Goal: Task Accomplishment & Management: Use online tool/utility

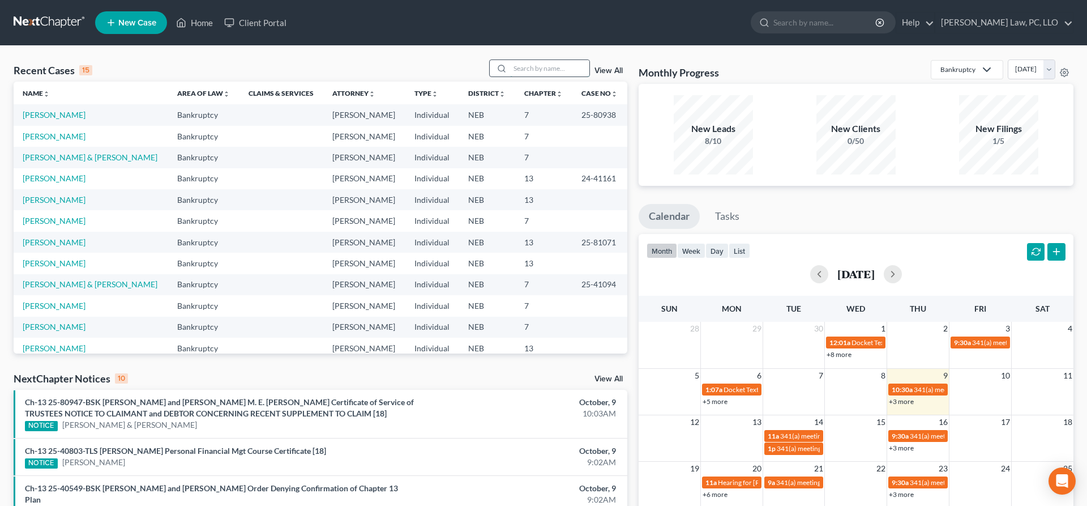
click at [536, 71] on input "search" at bounding box center [549, 68] width 79 height 16
click at [523, 67] on input "search" at bounding box center [549, 68] width 79 height 16
type input "[PERSON_NAME]"
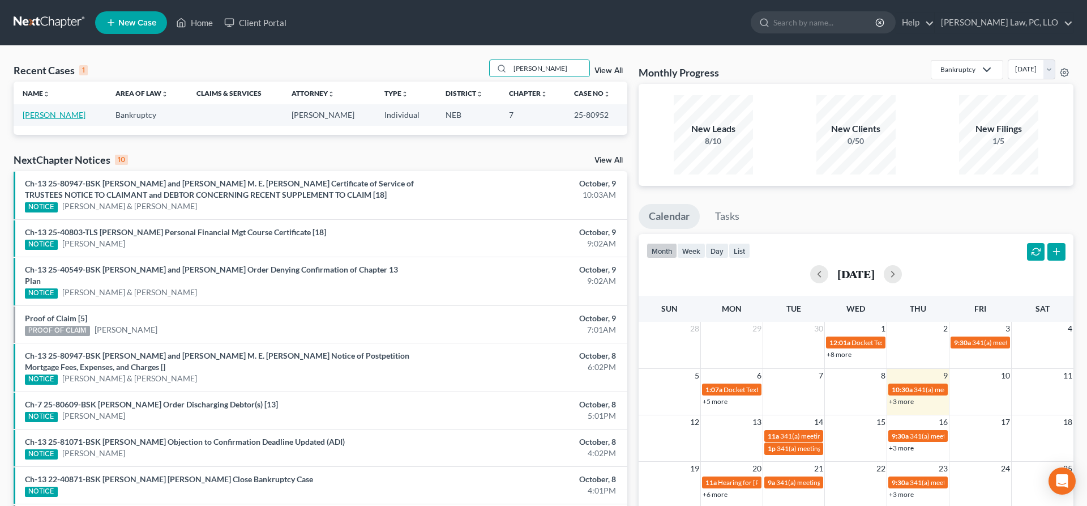
click at [70, 113] on link "[PERSON_NAME]" at bounding box center [54, 115] width 63 height 10
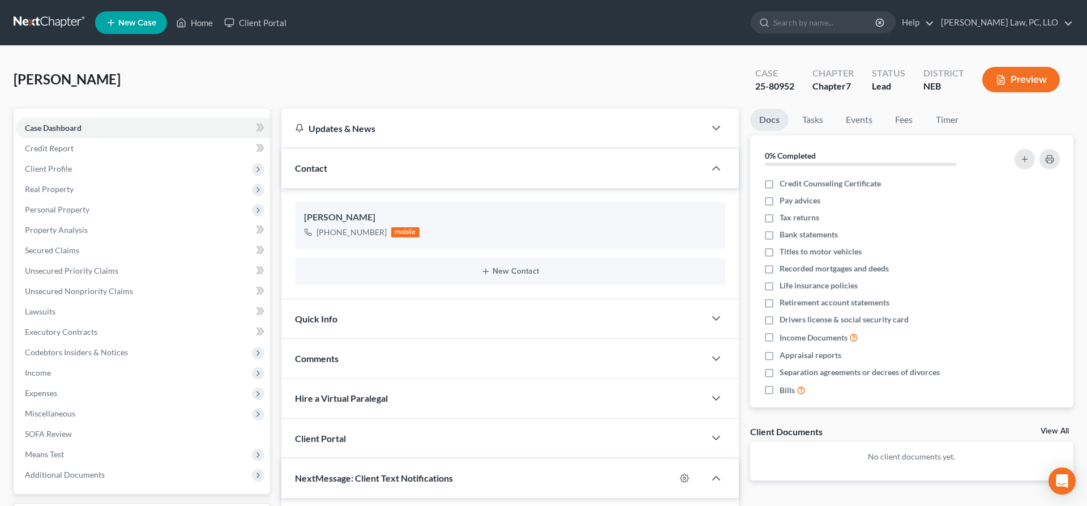
scroll to position [1306, 0]
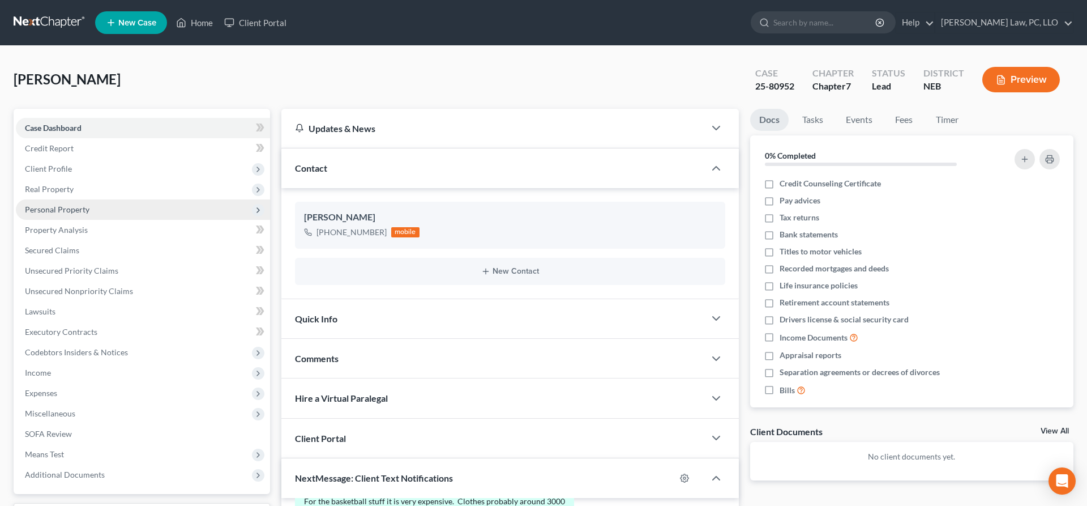
click at [88, 210] on span "Personal Property" at bounding box center [143, 209] width 254 height 20
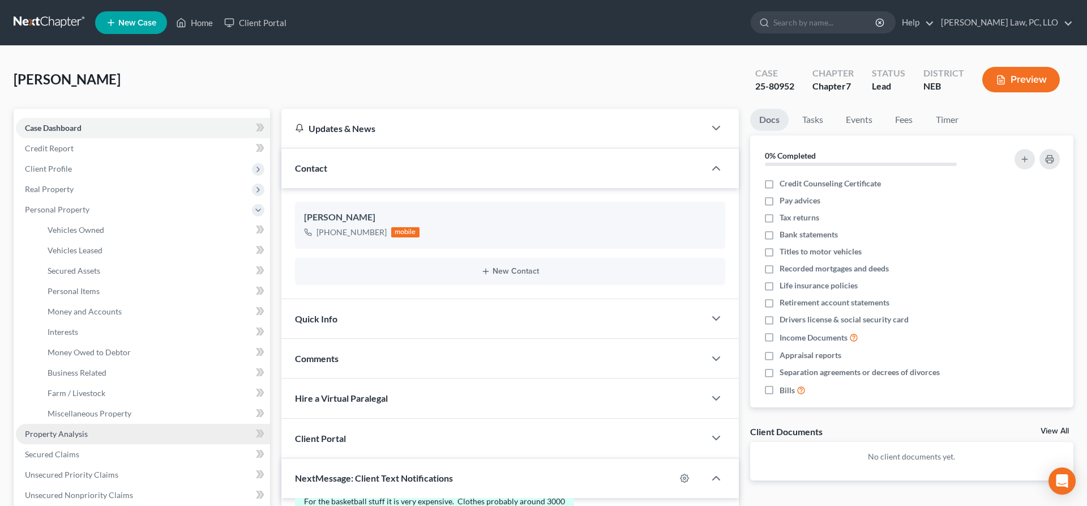
click at [80, 433] on span "Property Analysis" at bounding box center [56, 434] width 63 height 10
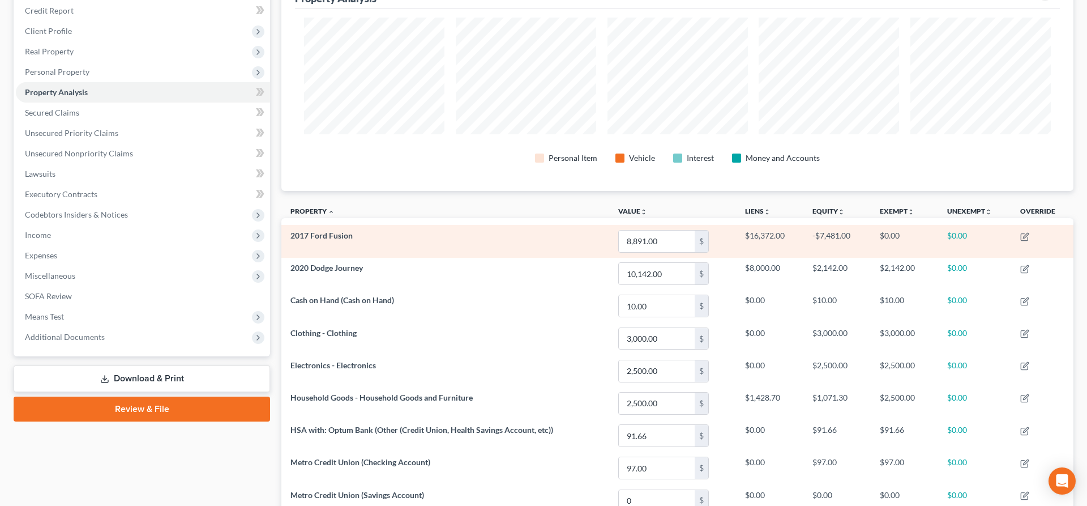
scroll to position [139, 0]
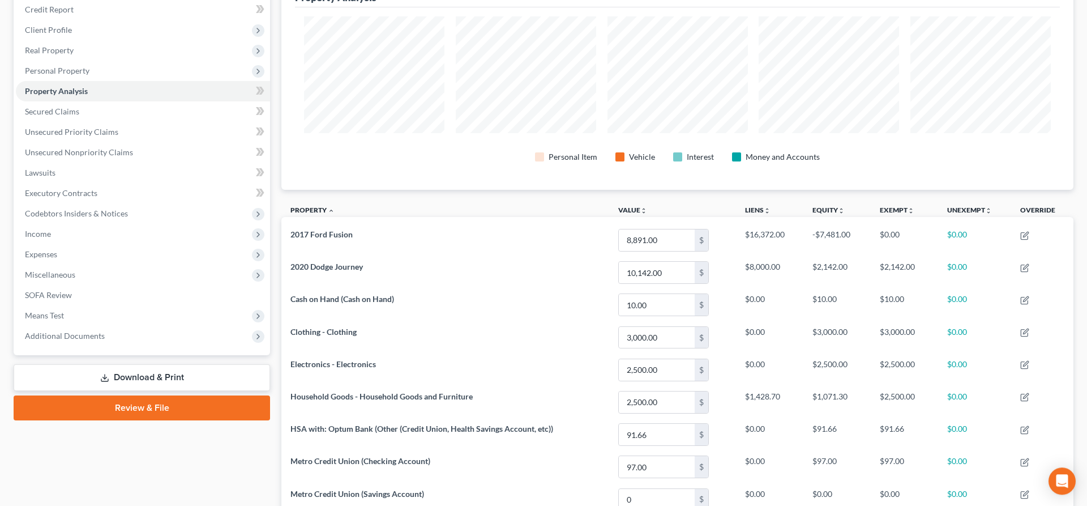
click at [1059, 191] on div "Property Analysis Personal Item Vehicle Interest Money and Accounts Property un…" at bounding box center [677, 323] width 792 height 707
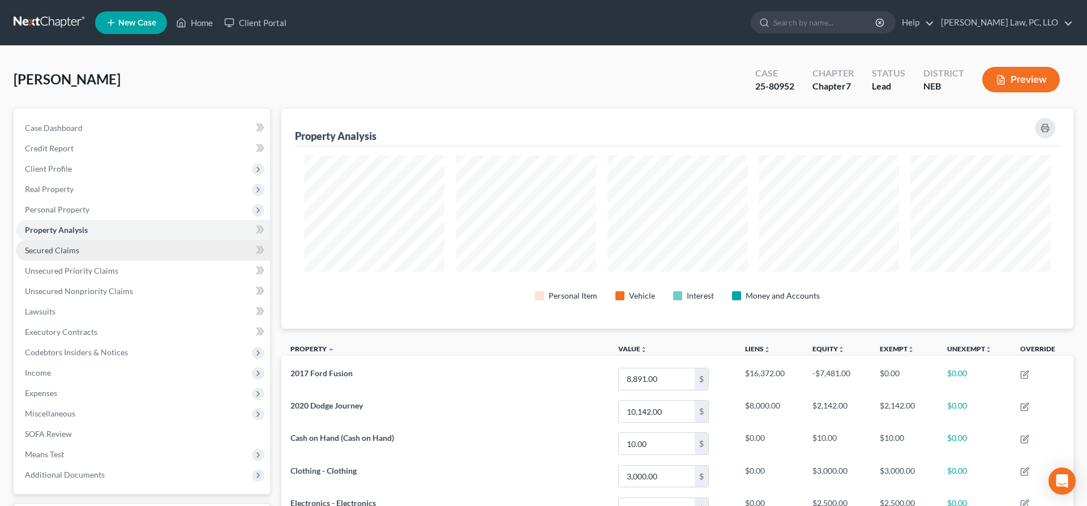
click at [93, 247] on link "Secured Claims" at bounding box center [143, 250] width 254 height 20
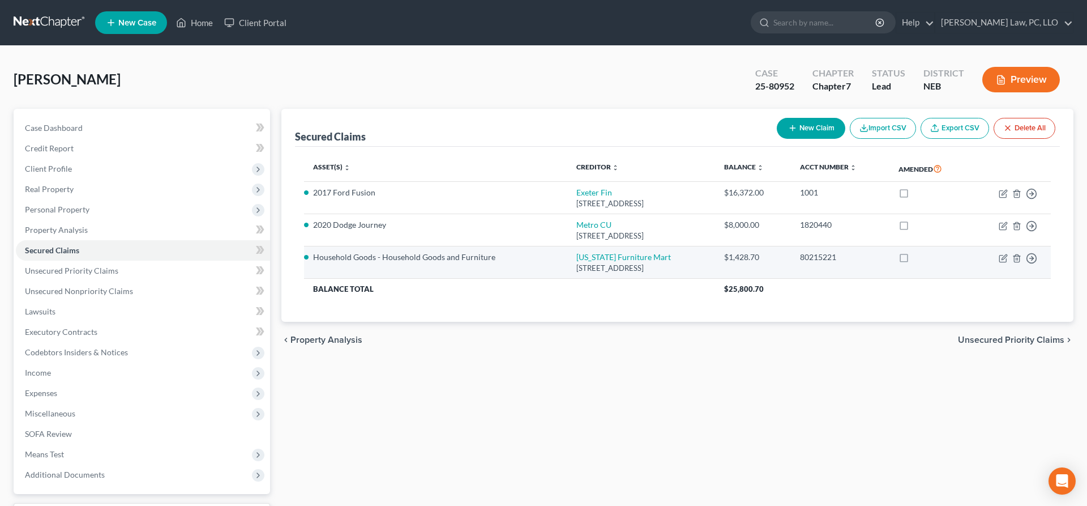
drag, startPoint x: 771, startPoint y: 255, endPoint x: 727, endPoint y: 260, distance: 43.9
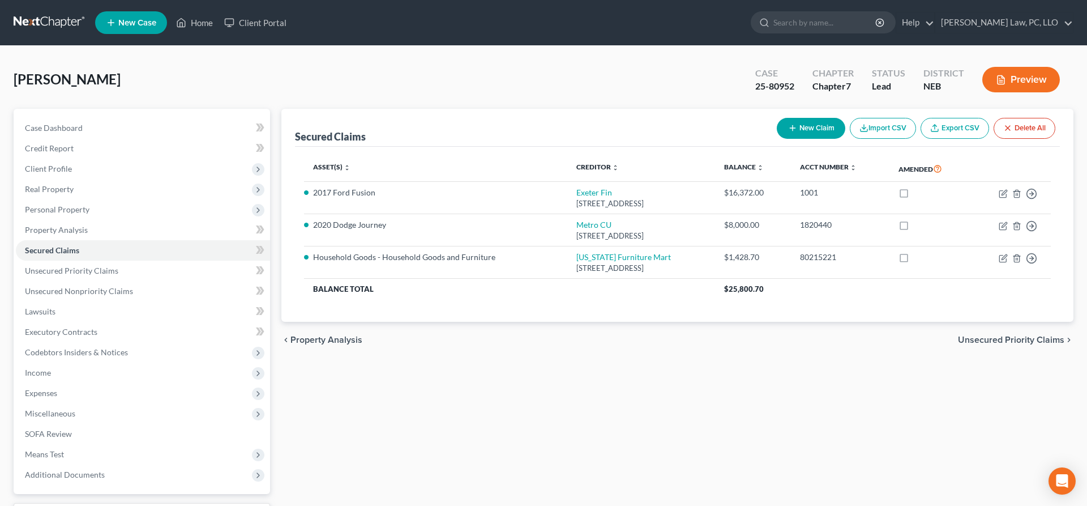
click at [447, 377] on div "Secured Claims New Claim Import CSV Export CSV Delete All Asset(s) expand_more …" at bounding box center [678, 334] width 804 height 450
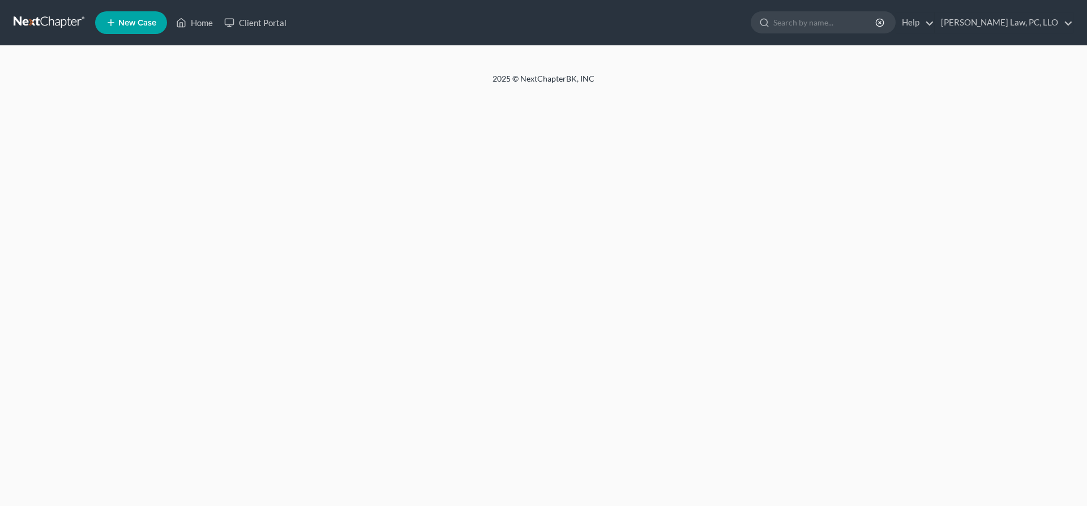
select select "30"
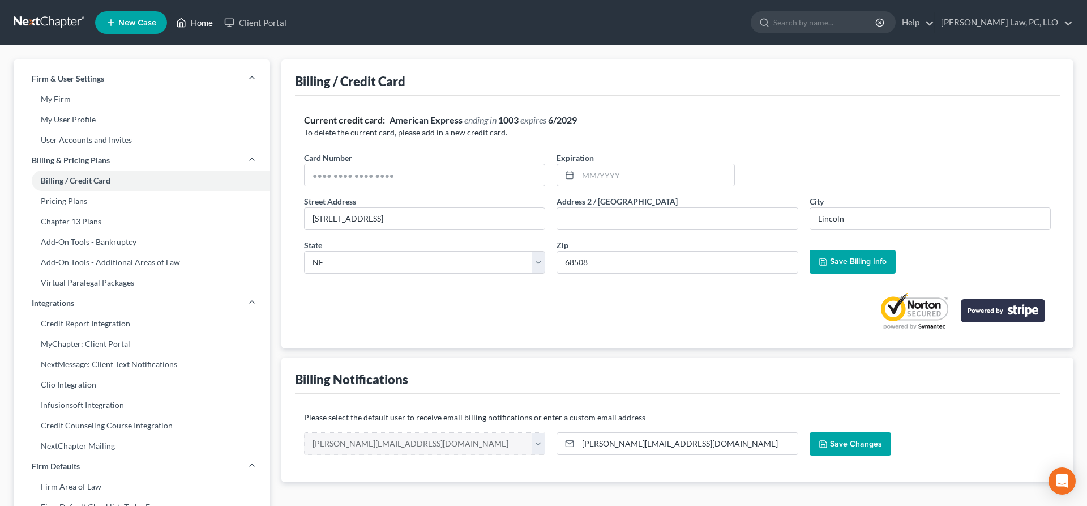
click at [201, 28] on link "Home" at bounding box center [194, 22] width 48 height 20
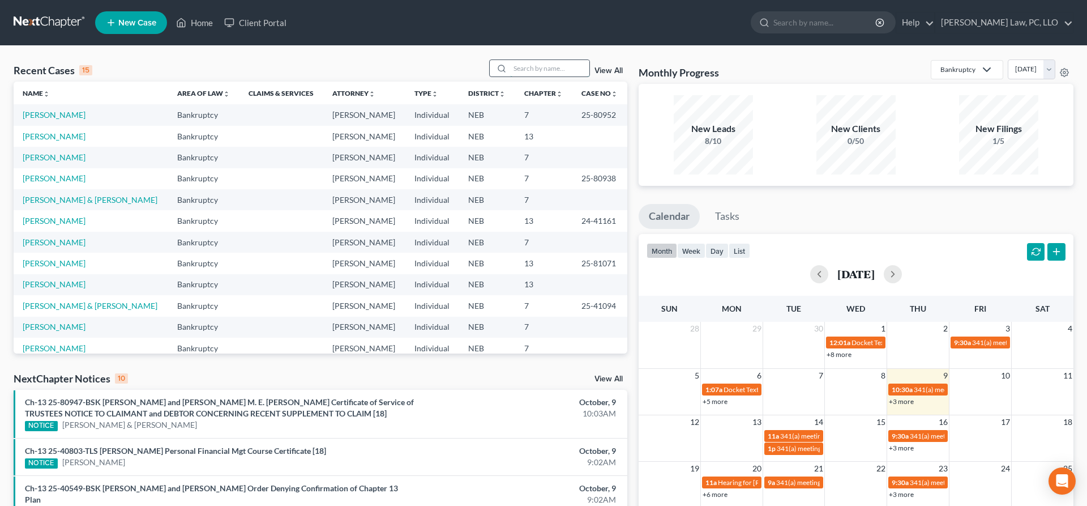
click at [546, 72] on input "search" at bounding box center [549, 68] width 79 height 16
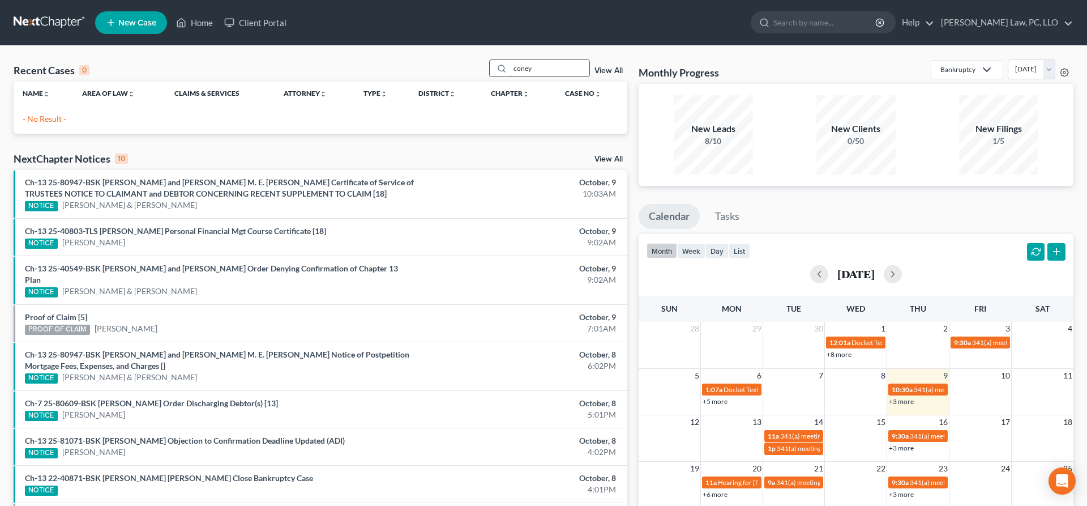
drag, startPoint x: 551, startPoint y: 70, endPoint x: 464, endPoint y: 67, distance: 87.2
click at [510, 67] on input "coney" at bounding box center [549, 68] width 79 height 16
type input "cooney"
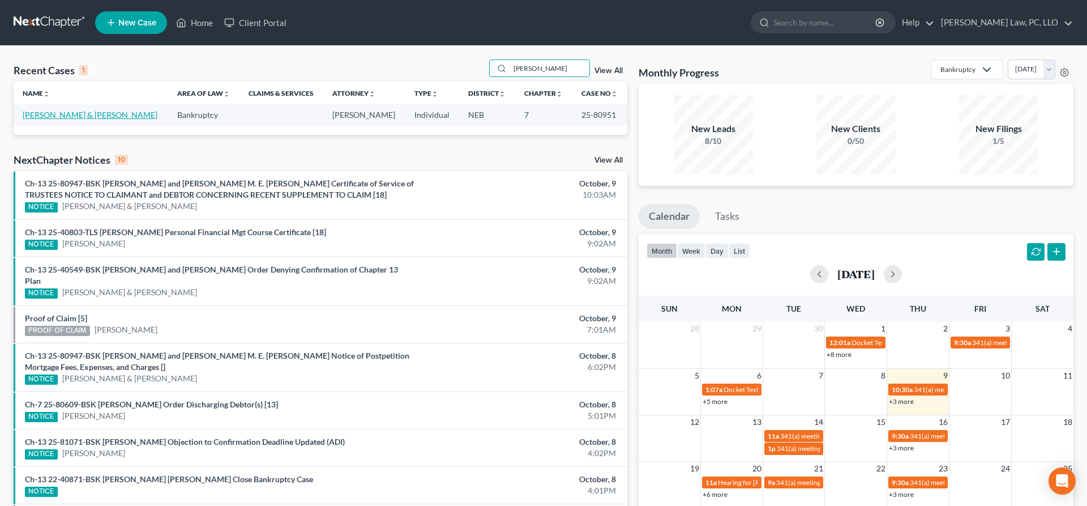
click at [66, 117] on link "Cooney, Lena & Taylor" at bounding box center [90, 115] width 135 height 10
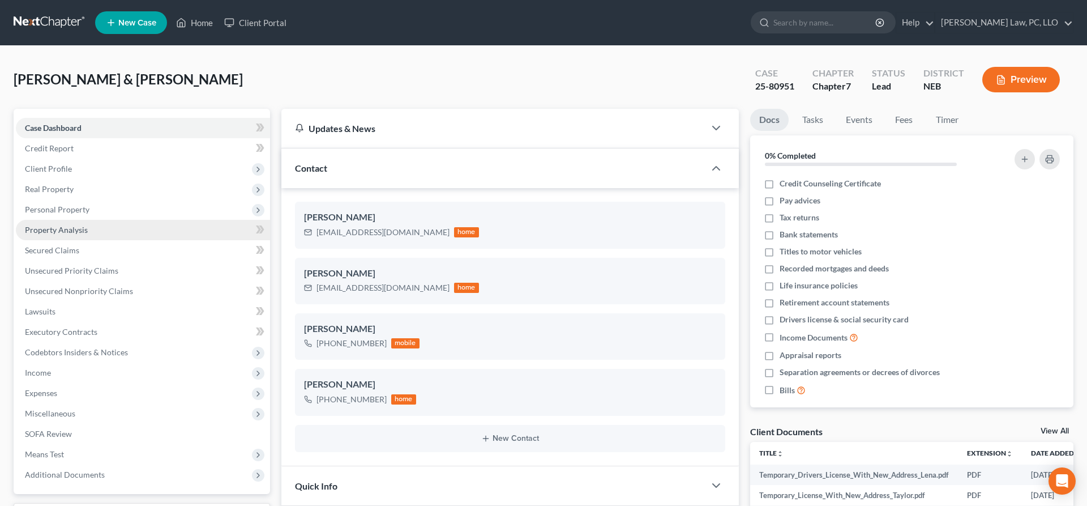
click at [78, 232] on span "Property Analysis" at bounding box center [56, 230] width 63 height 10
